Goal: Find specific page/section: Find specific page/section

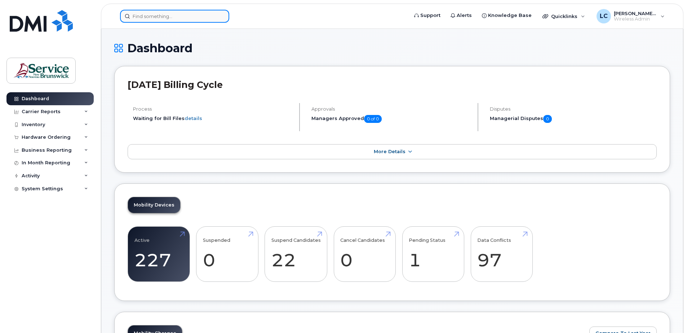
click at [147, 16] on input at bounding box center [174, 16] width 109 height 13
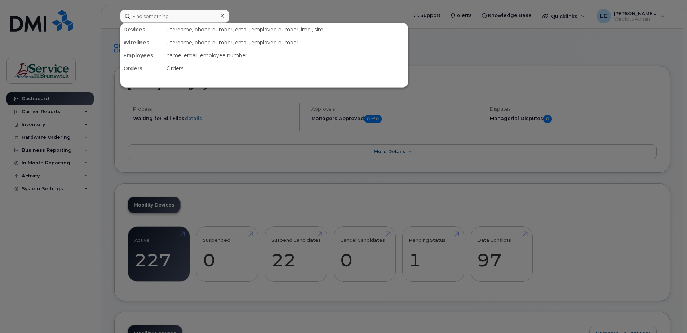
click at [45, 98] on div at bounding box center [343, 166] width 687 height 333
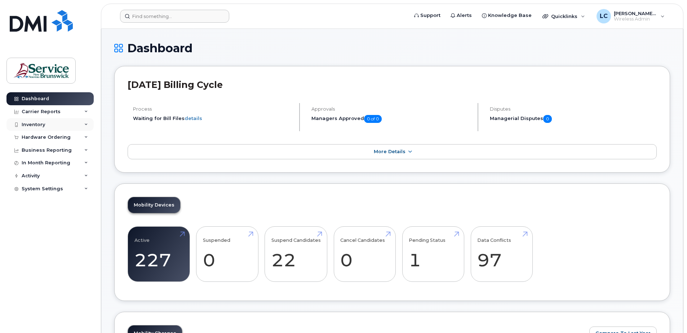
click at [39, 126] on div "Inventory" at bounding box center [33, 125] width 23 height 6
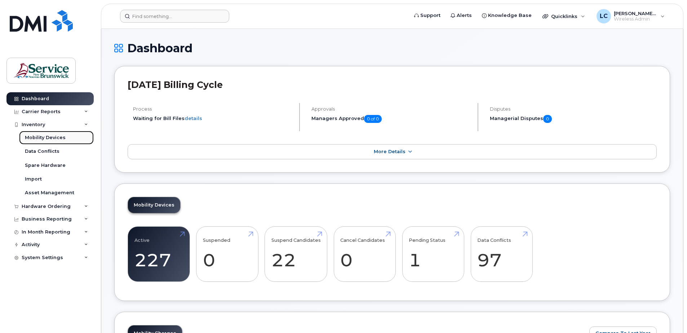
click at [44, 137] on div "Mobility Devices" at bounding box center [45, 137] width 41 height 6
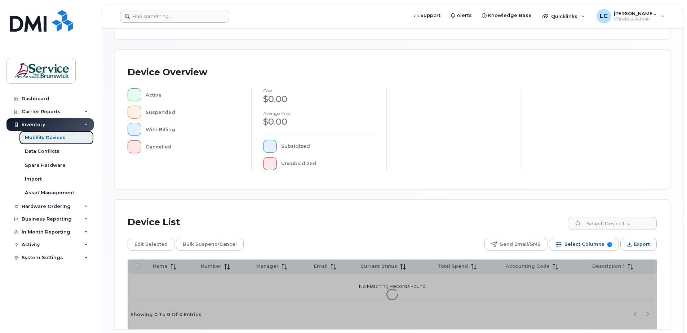
scroll to position [144, 0]
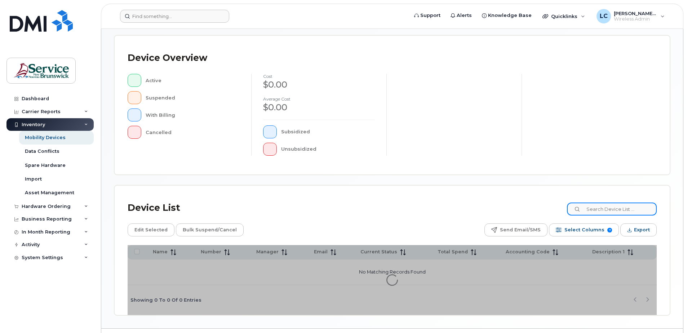
click at [622, 209] on input at bounding box center [612, 209] width 90 height 13
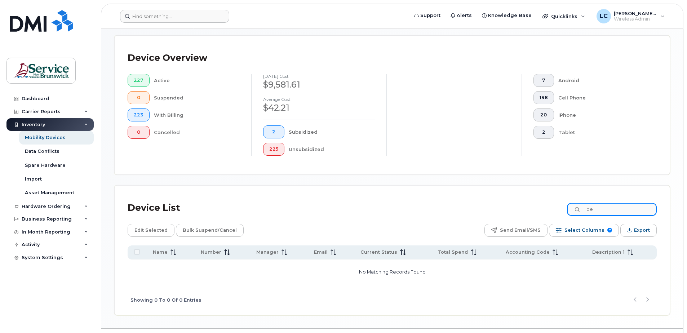
type input "p"
